Goal: Task Accomplishment & Management: Manage account settings

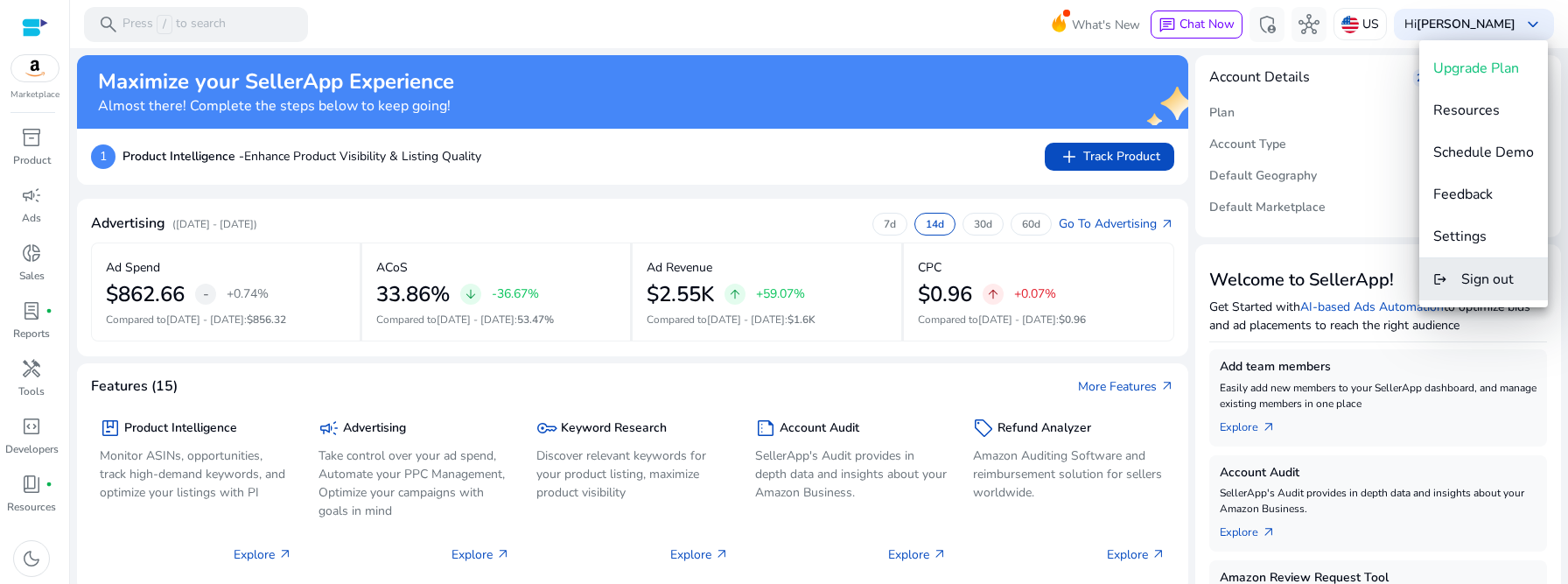
click at [1472, 281] on span "Sign out" at bounding box center [1487, 279] width 52 height 19
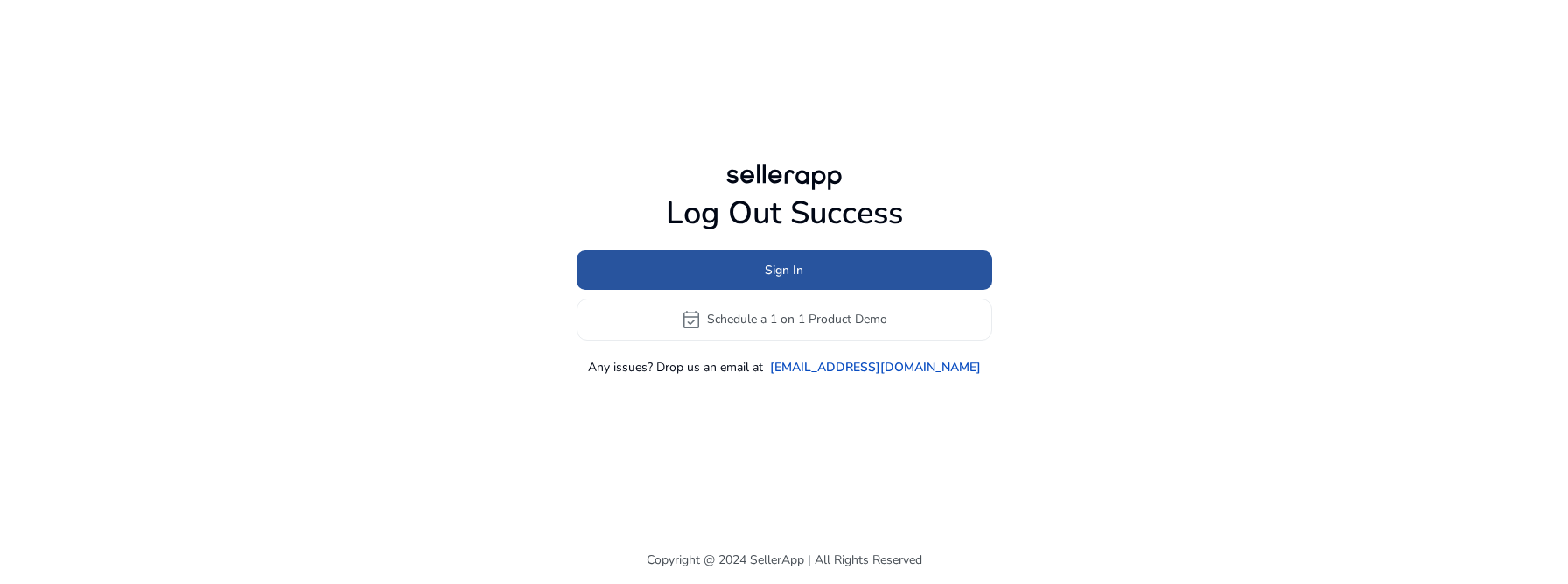
click at [835, 268] on span at bounding box center [784, 270] width 416 height 42
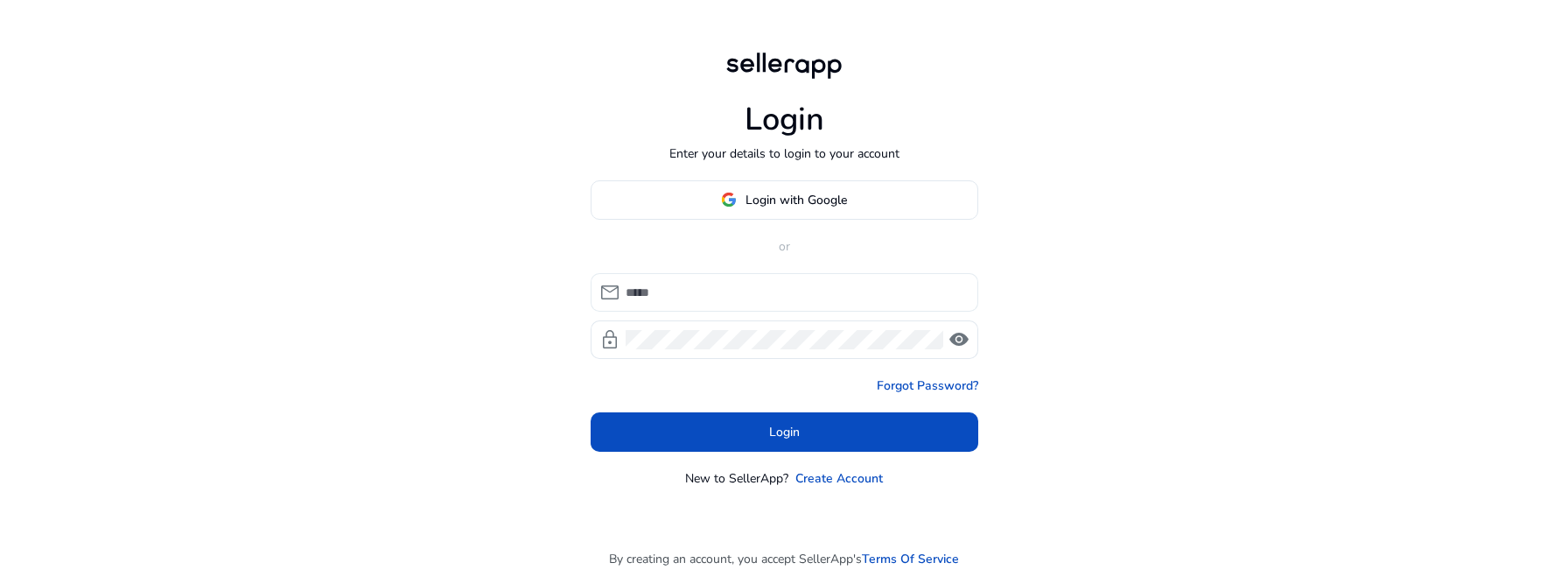
type input "**********"
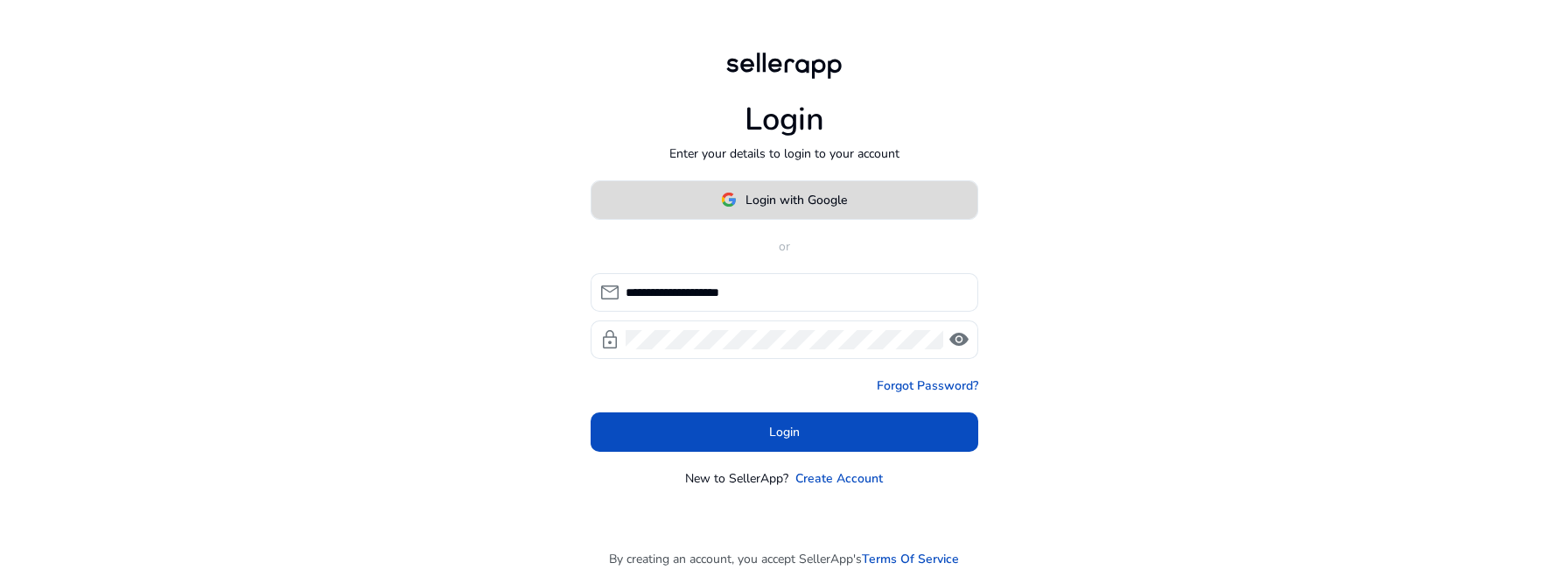
click at [789, 203] on span "Login with Google" at bounding box center [796, 200] width 102 height 19
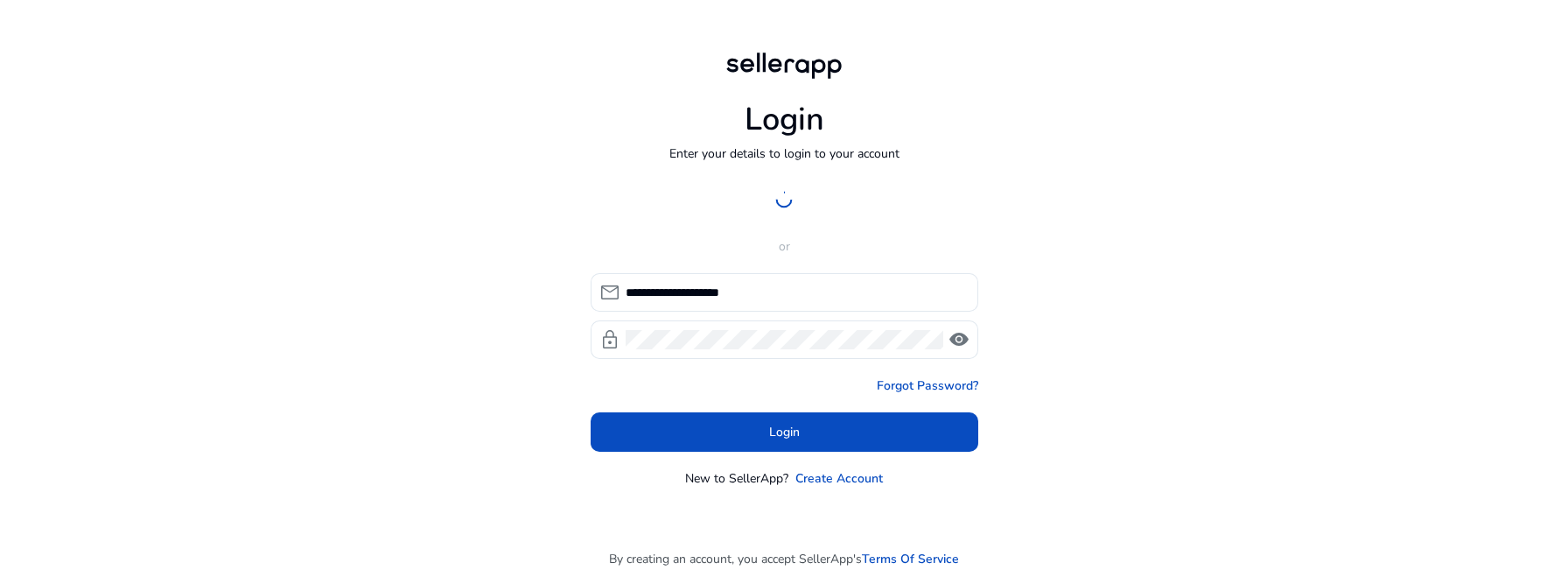
click at [916, 216] on div at bounding box center [784, 200] width 387 height 40
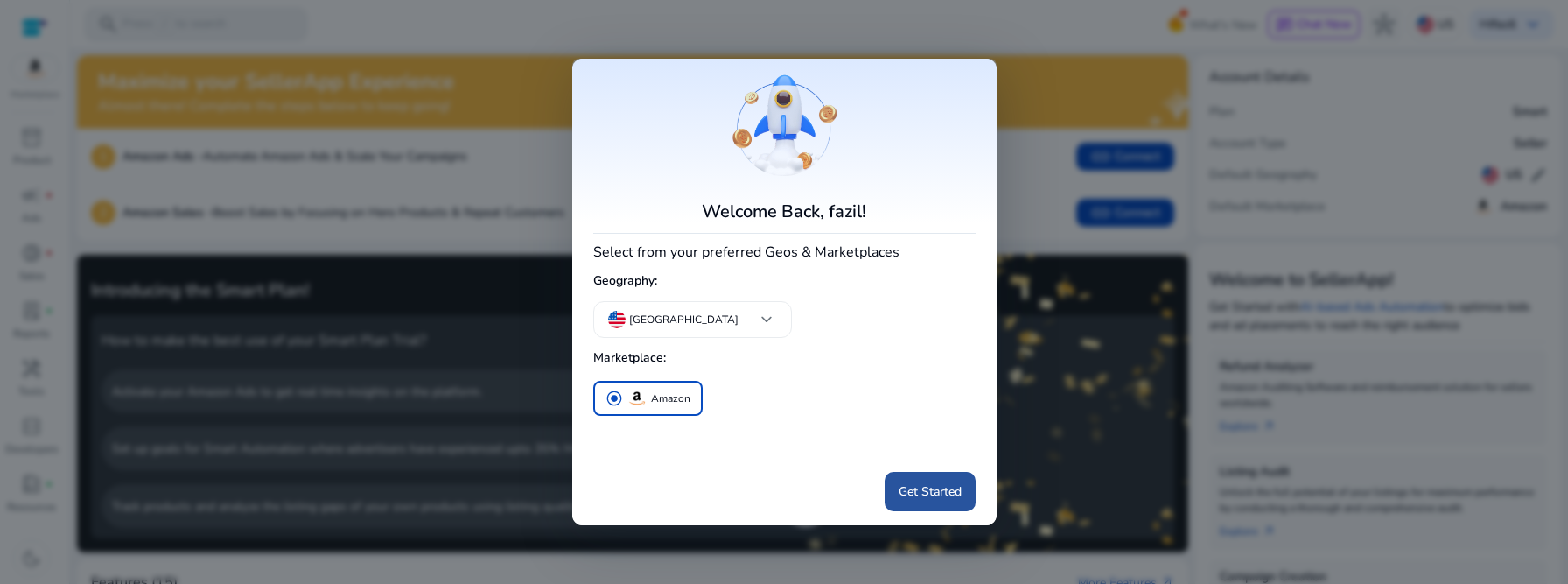
click at [924, 492] on span "Get Started" at bounding box center [931, 491] width 63 height 19
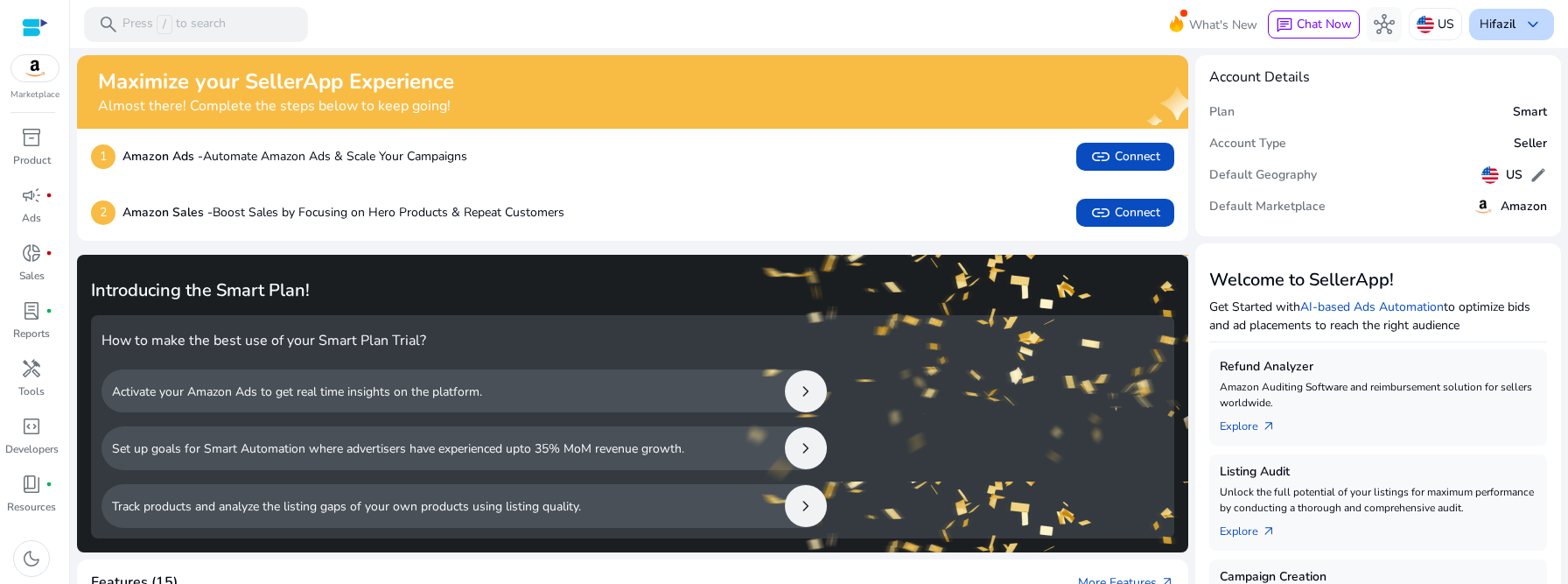
click at [1523, 26] on span "keyboard_arrow_down" at bounding box center [1532, 24] width 21 height 21
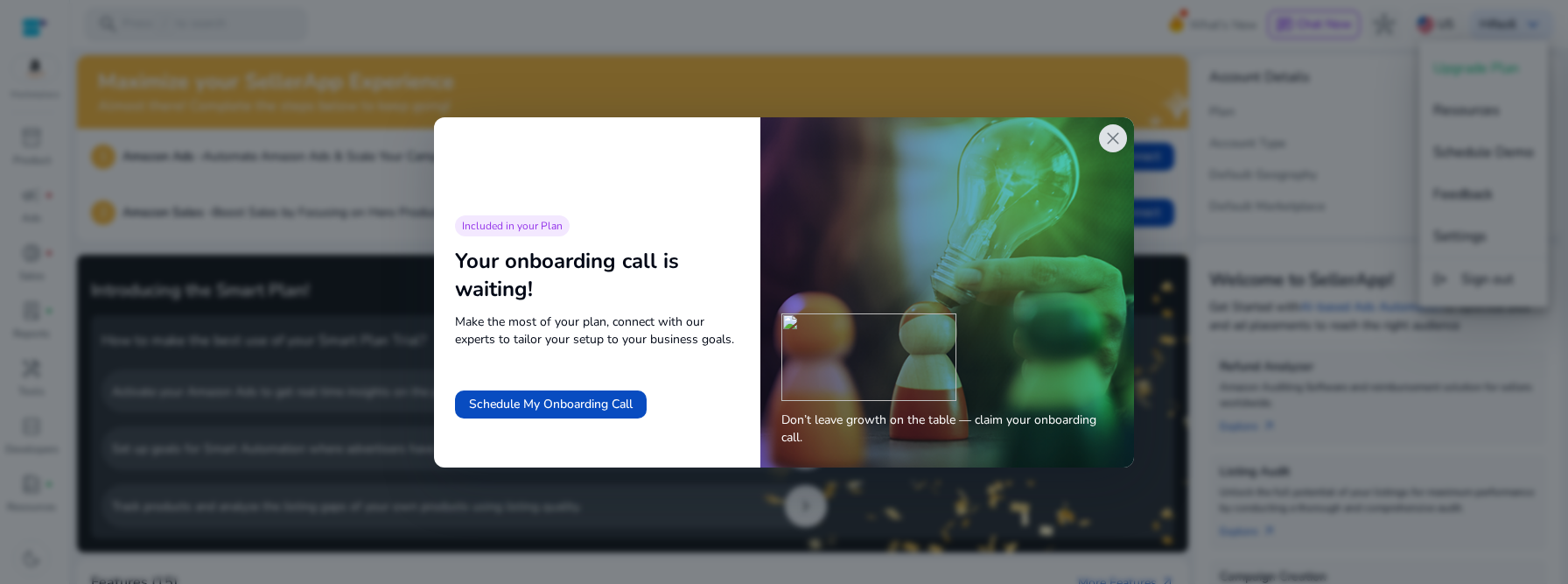
click at [1116, 134] on span "close" at bounding box center [1113, 137] width 21 height 21
